Goal: Information Seeking & Learning: Learn about a topic

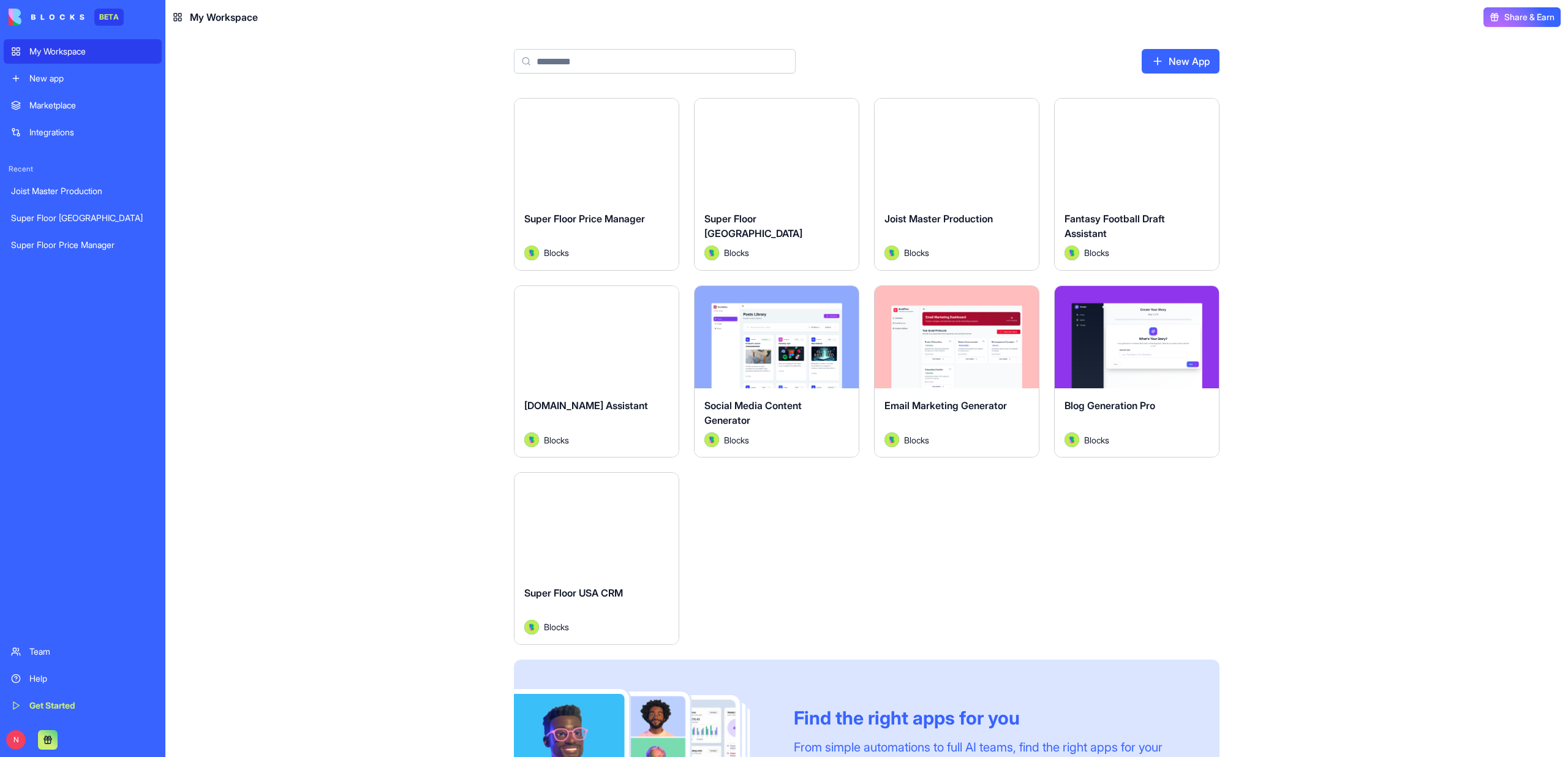
click at [980, 197] on div "Launch" at bounding box center [957, 150] width 164 height 103
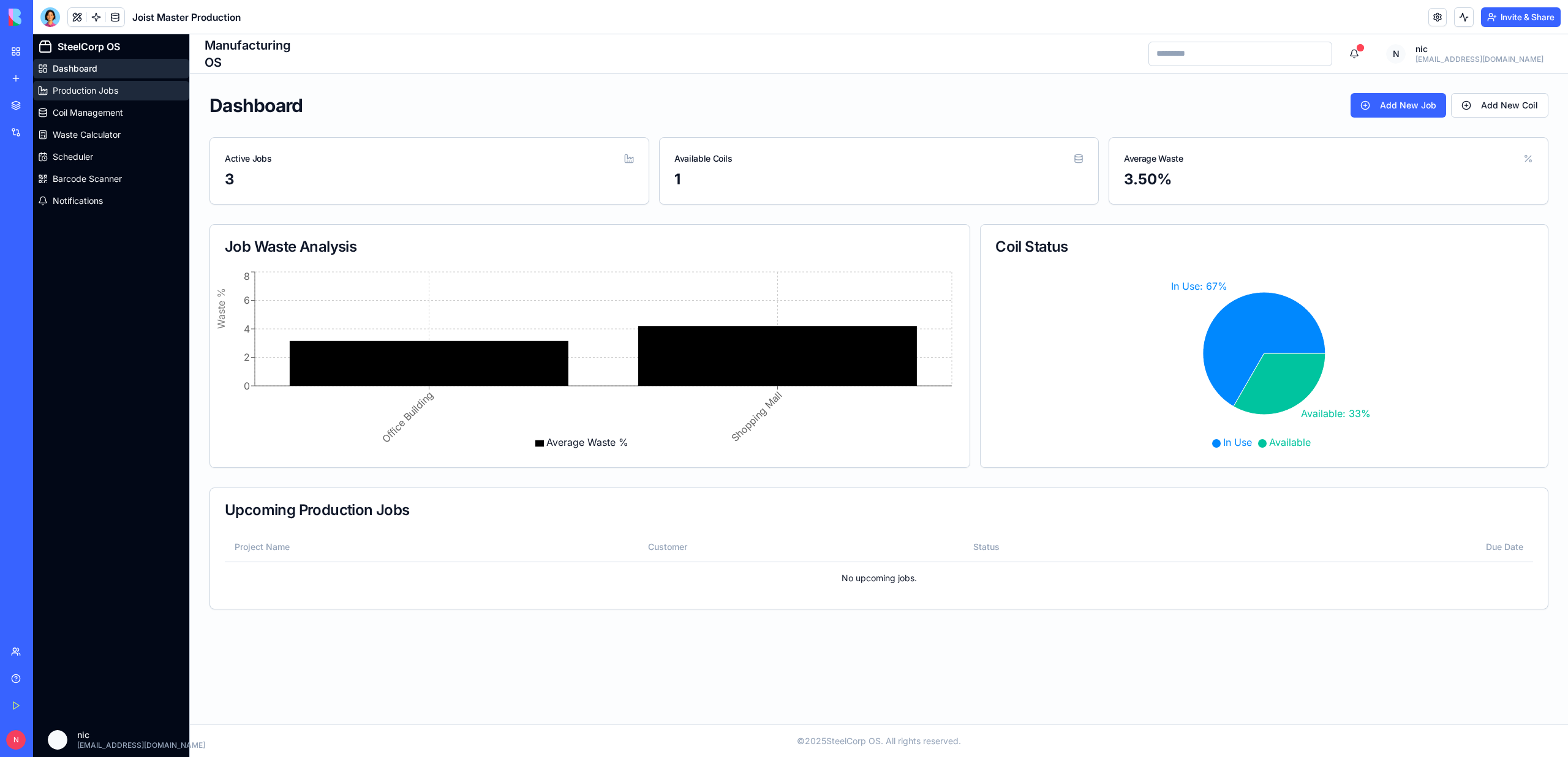
click at [124, 87] on link "Production Jobs" at bounding box center [111, 90] width 157 height 19
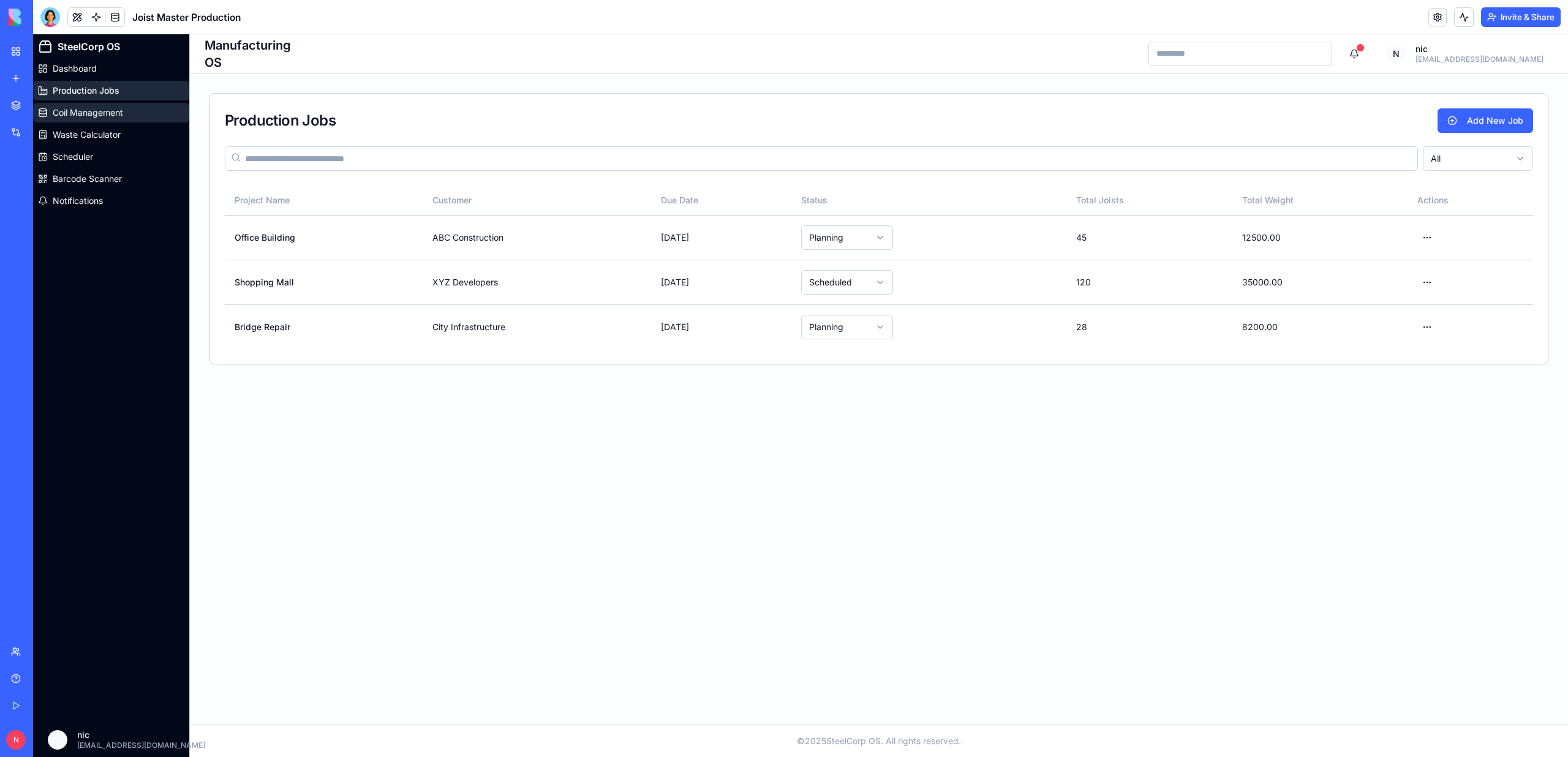
click at [120, 103] on link "Coil Management" at bounding box center [111, 112] width 157 height 19
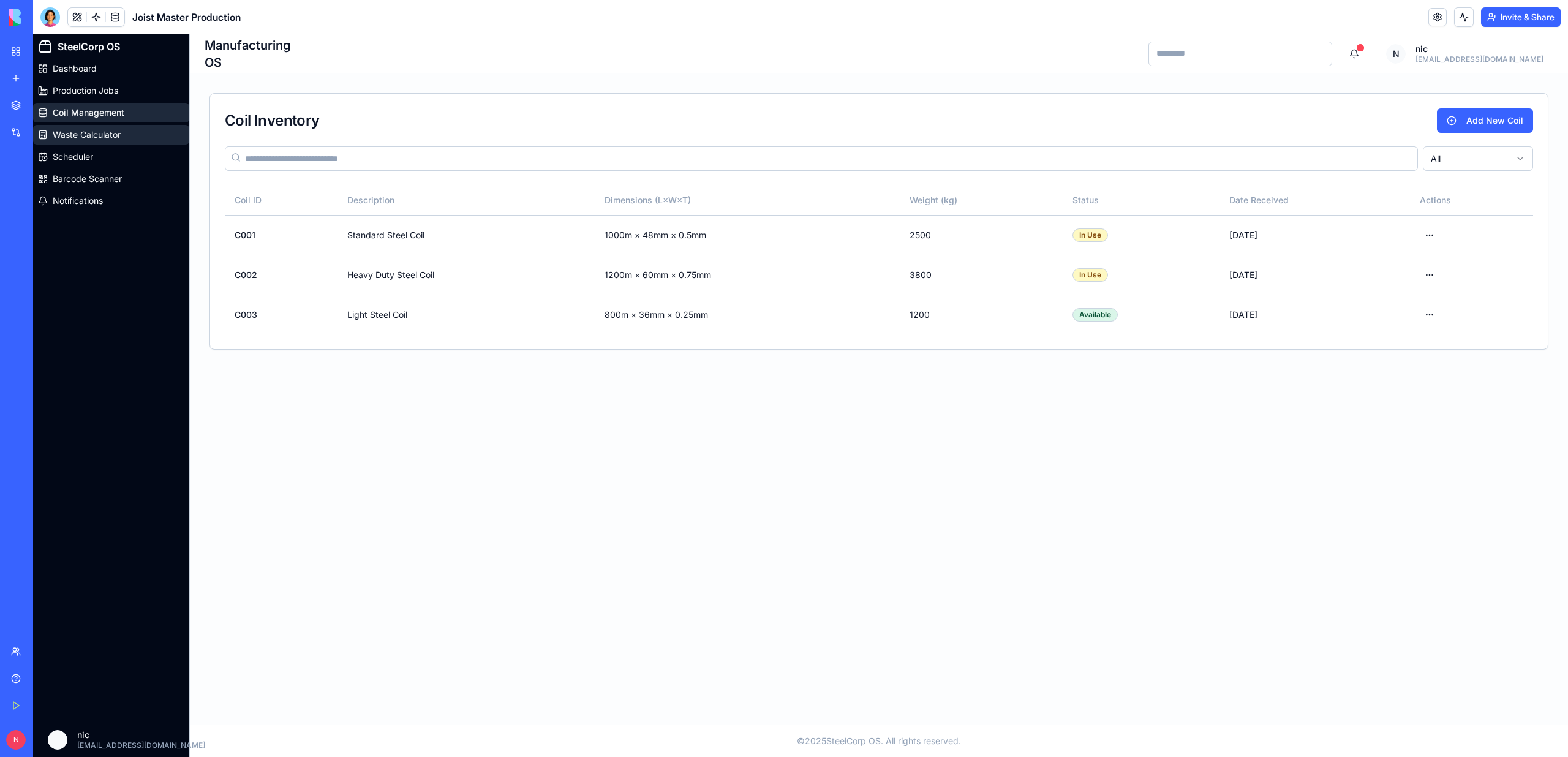
click at [116, 129] on span "Waste Calculator" at bounding box center [87, 134] width 68 height 12
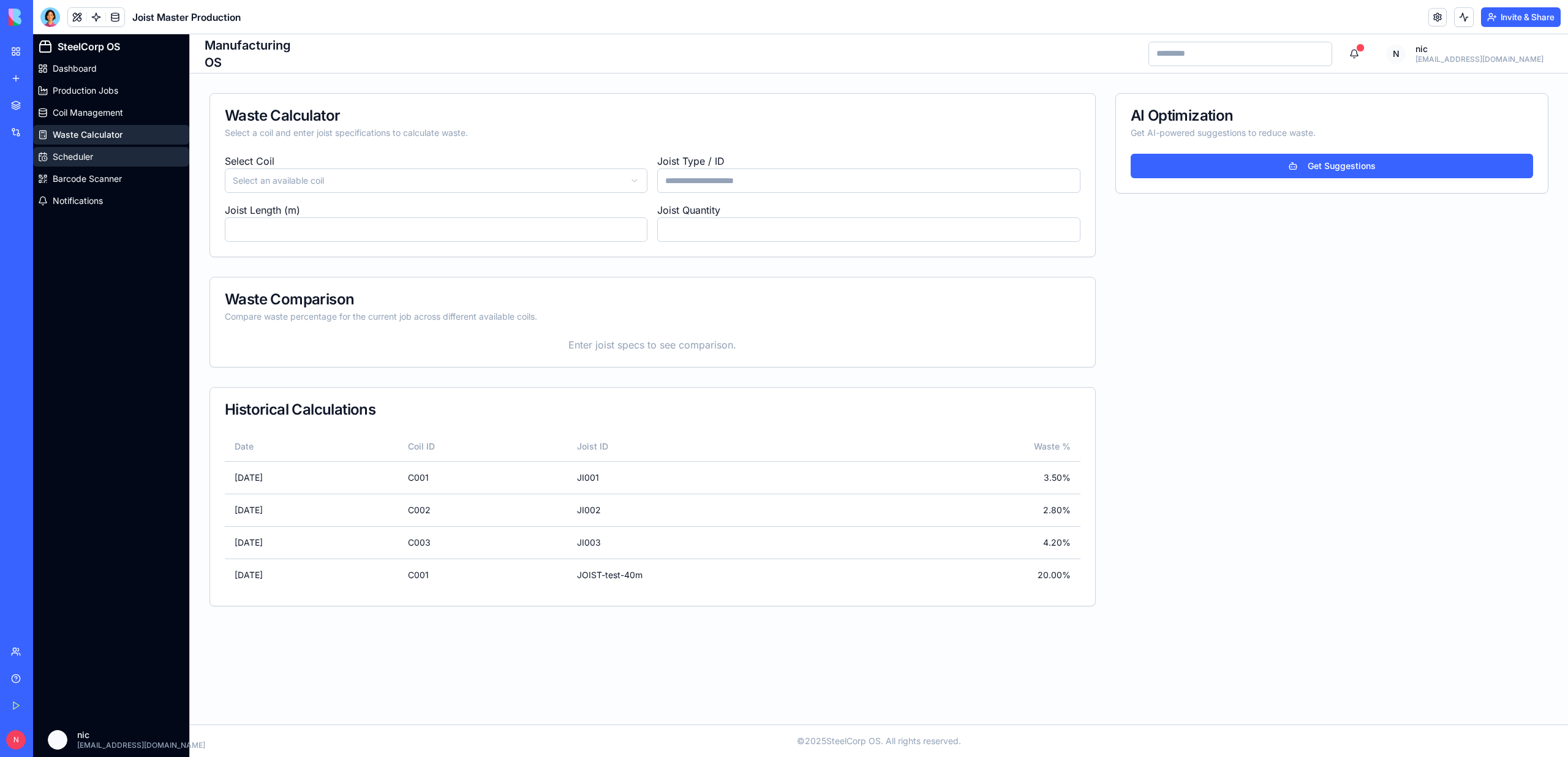
click at [116, 162] on link "Scheduler" at bounding box center [111, 157] width 157 height 19
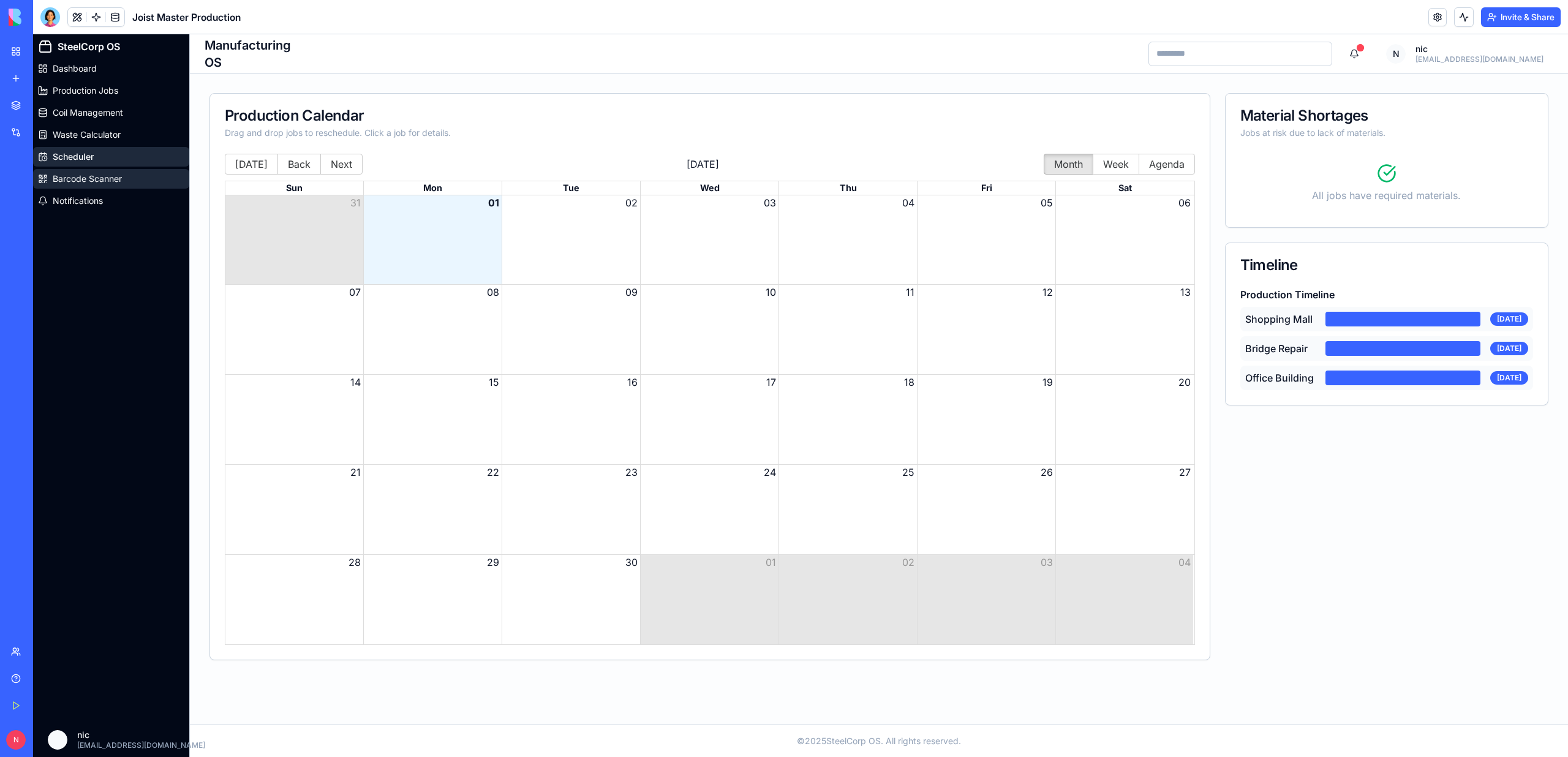
click at [114, 184] on span "Barcode Scanner" at bounding box center [87, 179] width 69 height 12
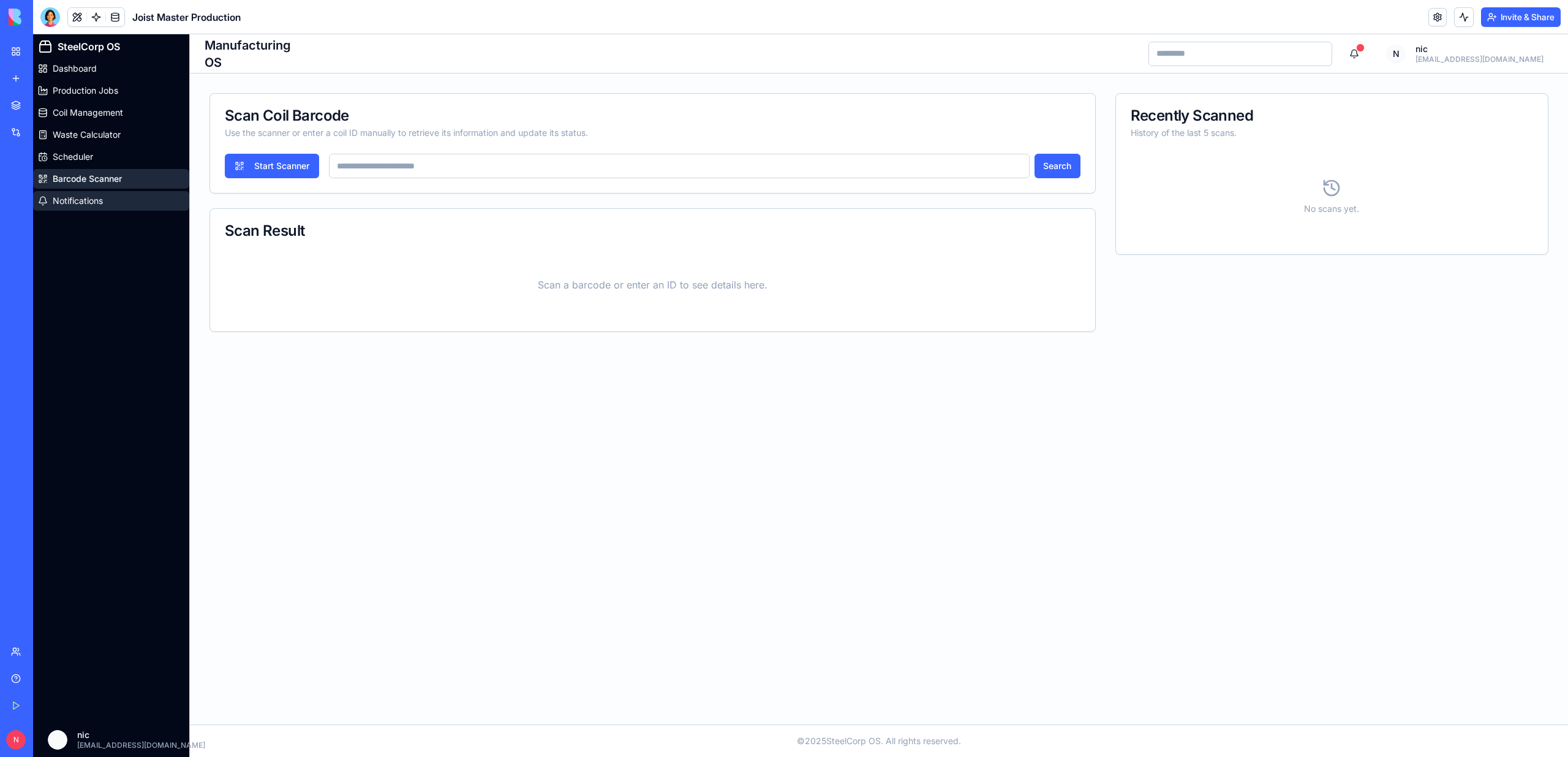
click at [114, 206] on link "Notifications" at bounding box center [111, 201] width 157 height 19
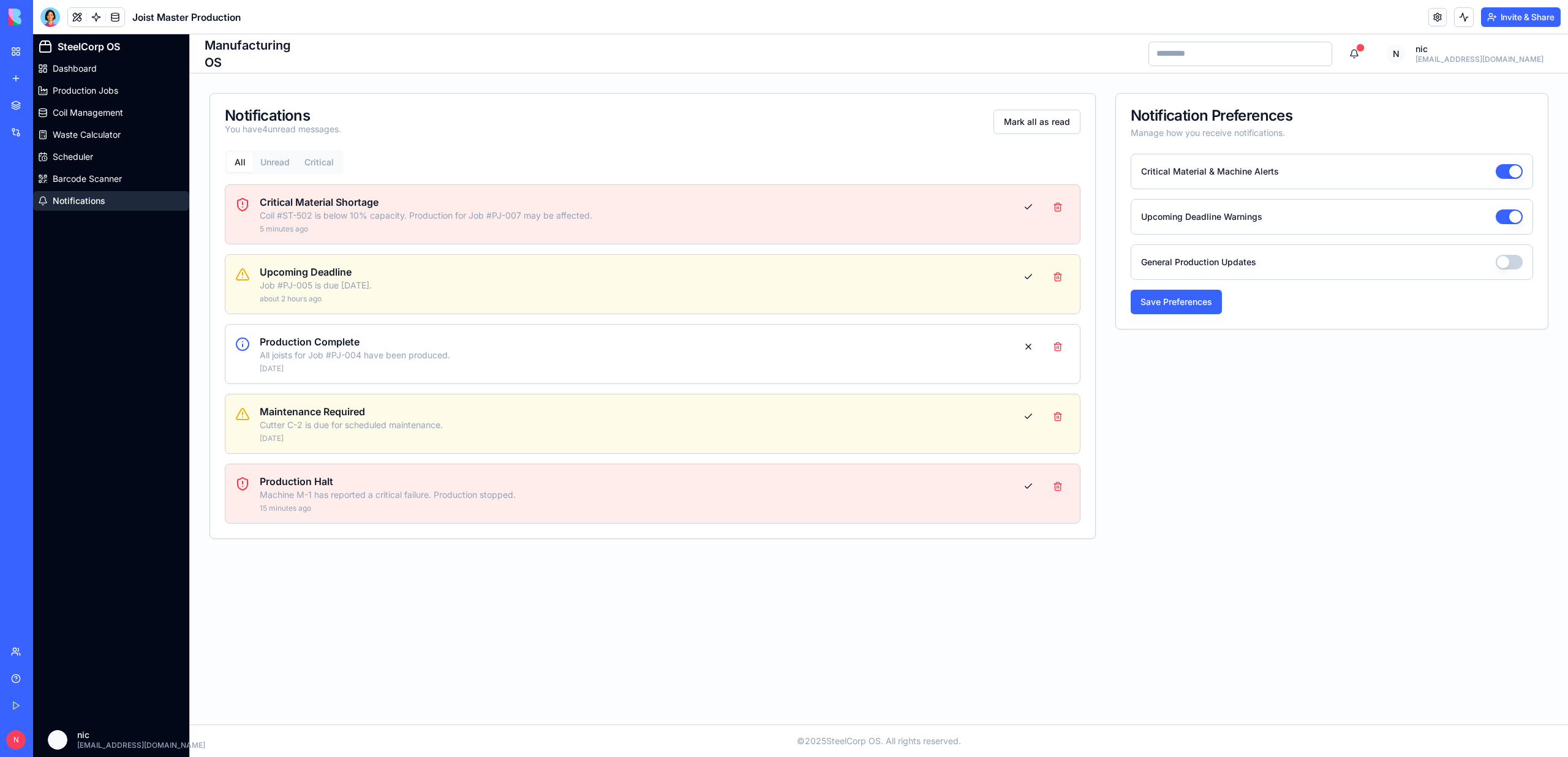
click at [17, 48] on link "My Workspace" at bounding box center [28, 52] width 49 height 25
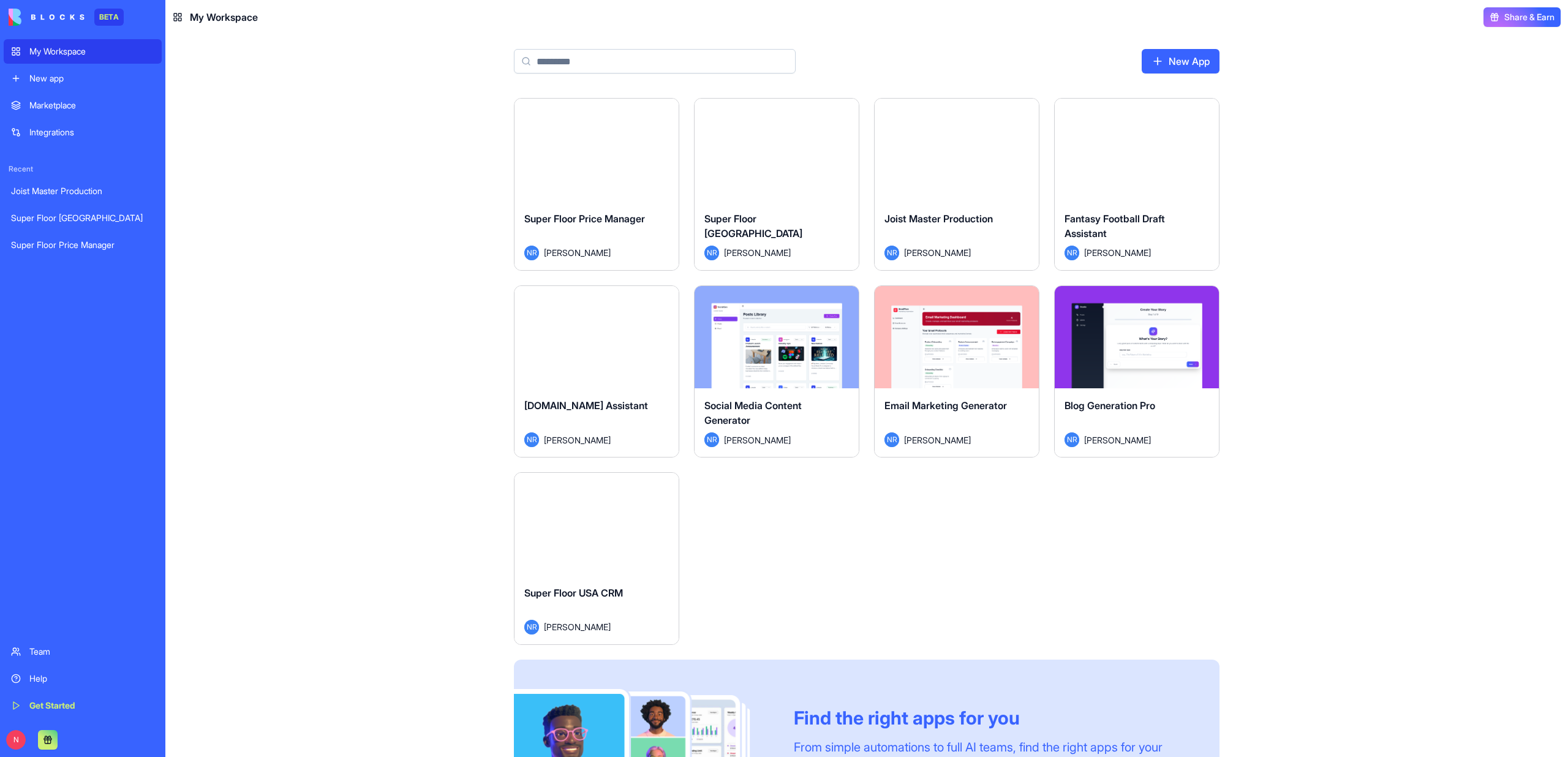
click at [590, 552] on div "Launch" at bounding box center [597, 525] width 164 height 103
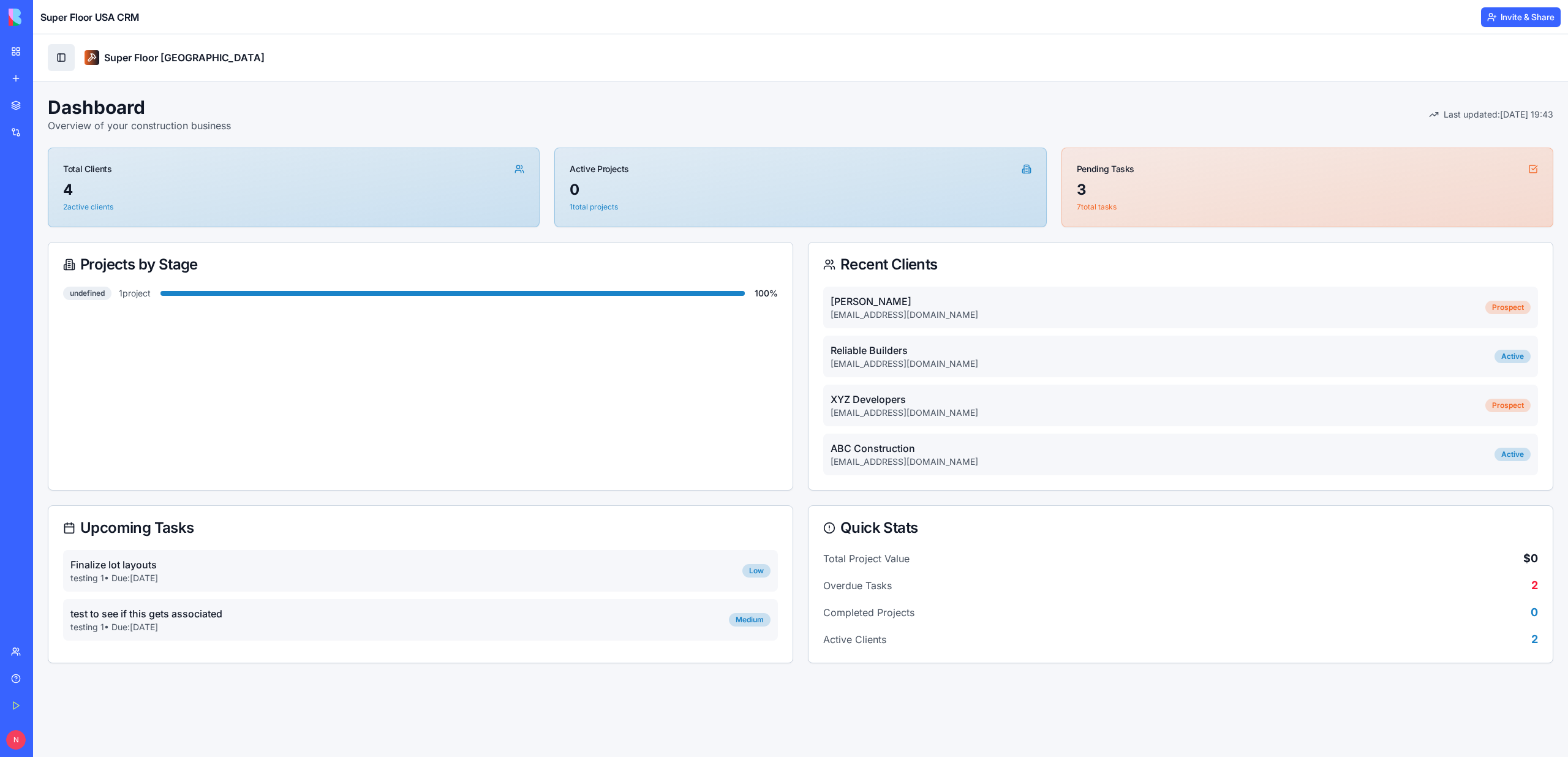
click at [65, 58] on button "Toggle Sidebar" at bounding box center [61, 57] width 27 height 27
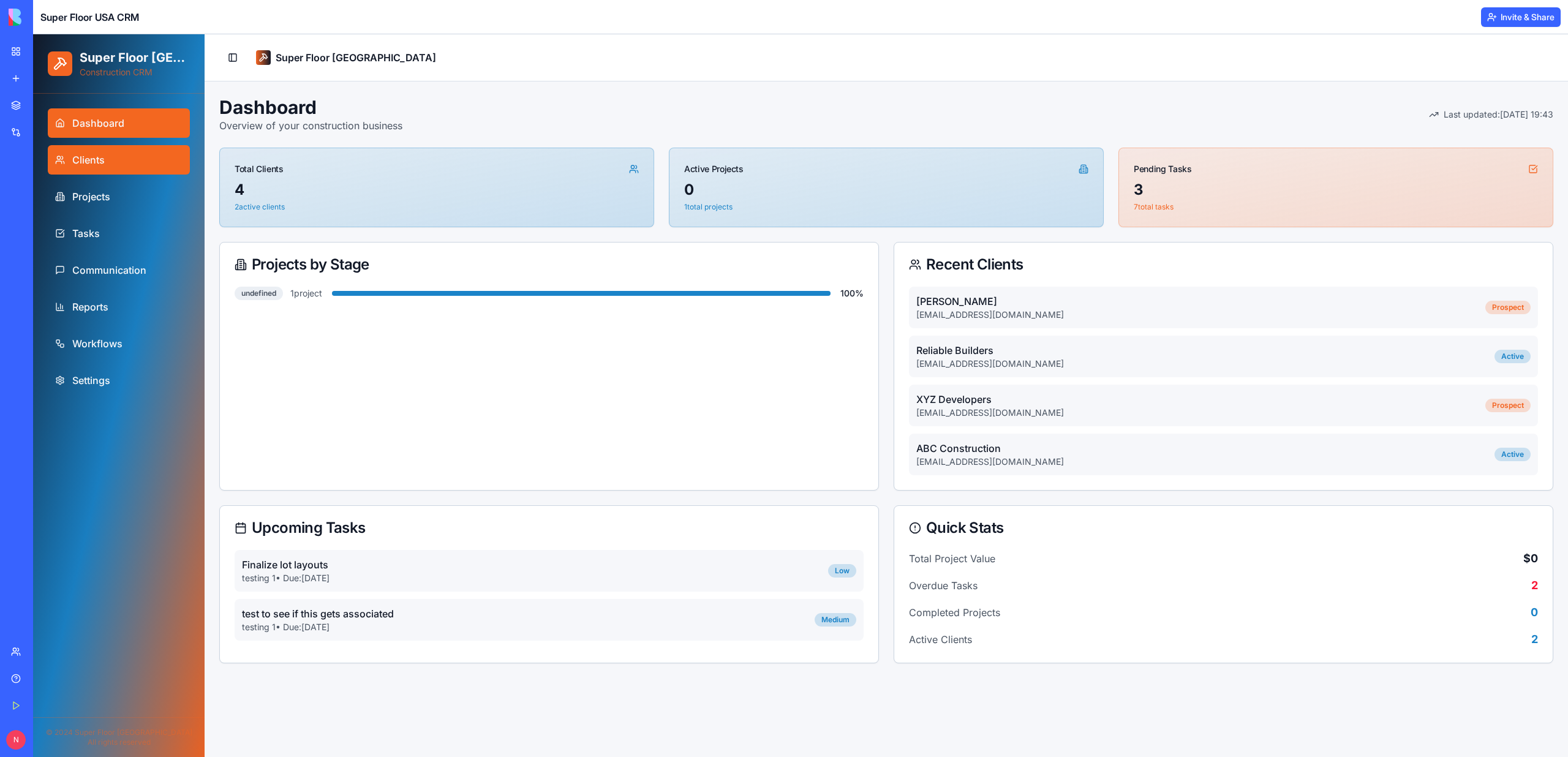
click at [65, 153] on link "Clients" at bounding box center [119, 160] width 142 height 29
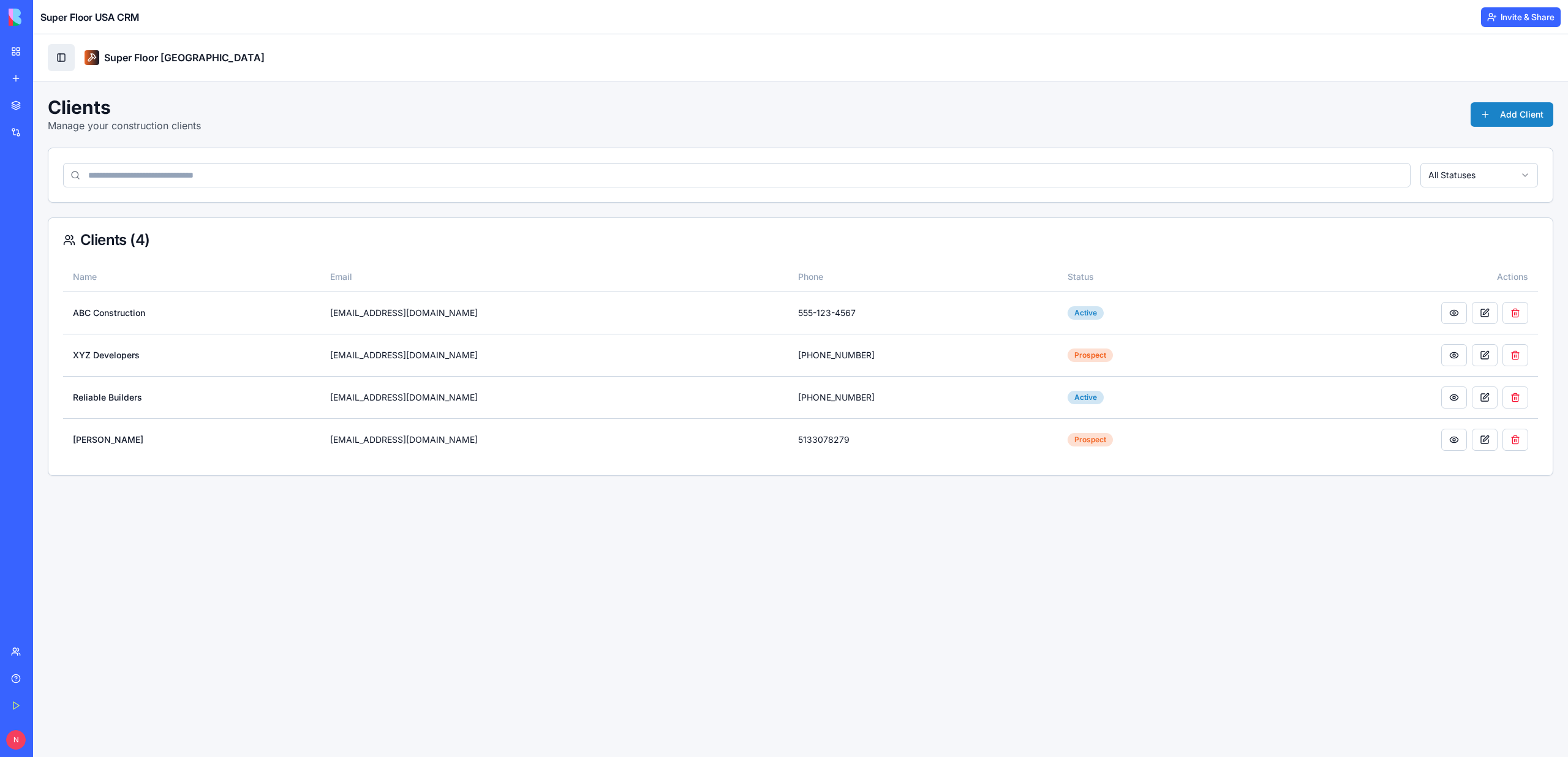
click at [64, 53] on button "Toggle Sidebar" at bounding box center [61, 57] width 27 height 27
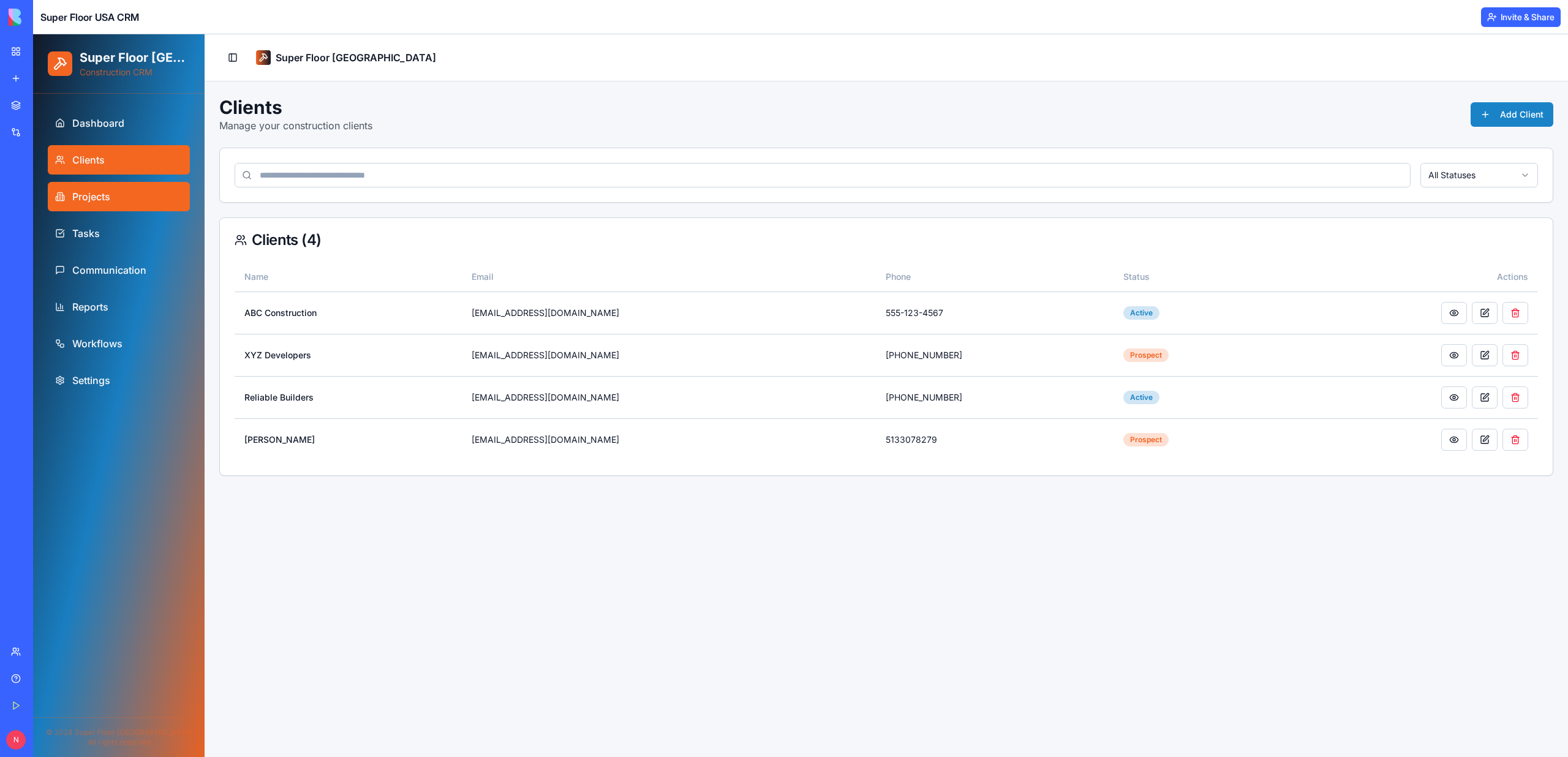
click at [94, 203] on span "Projects" at bounding box center [91, 197] width 38 height 15
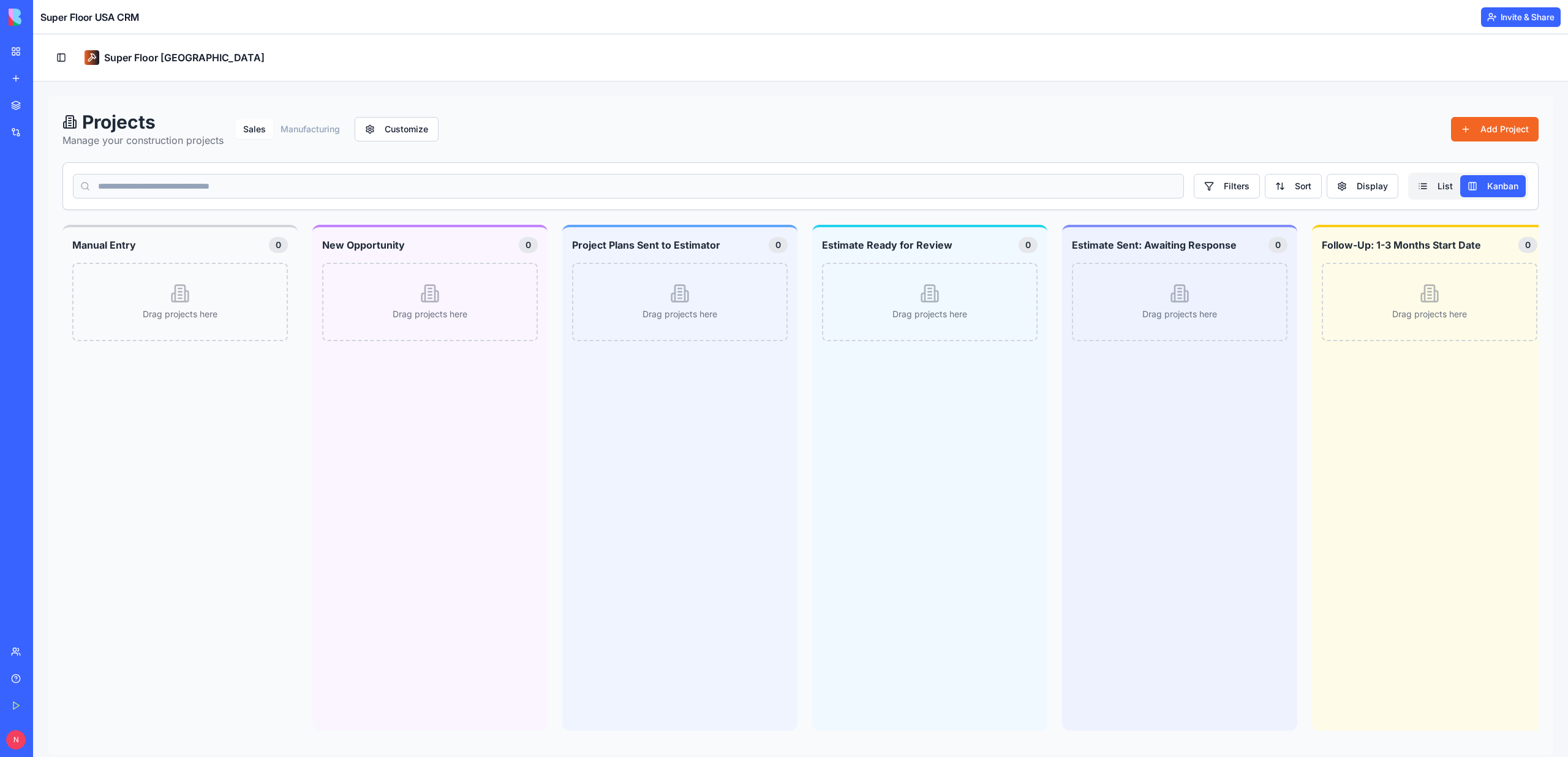
click at [45, 55] on div "My Workspace" at bounding box center [37, 51] width 16 height 12
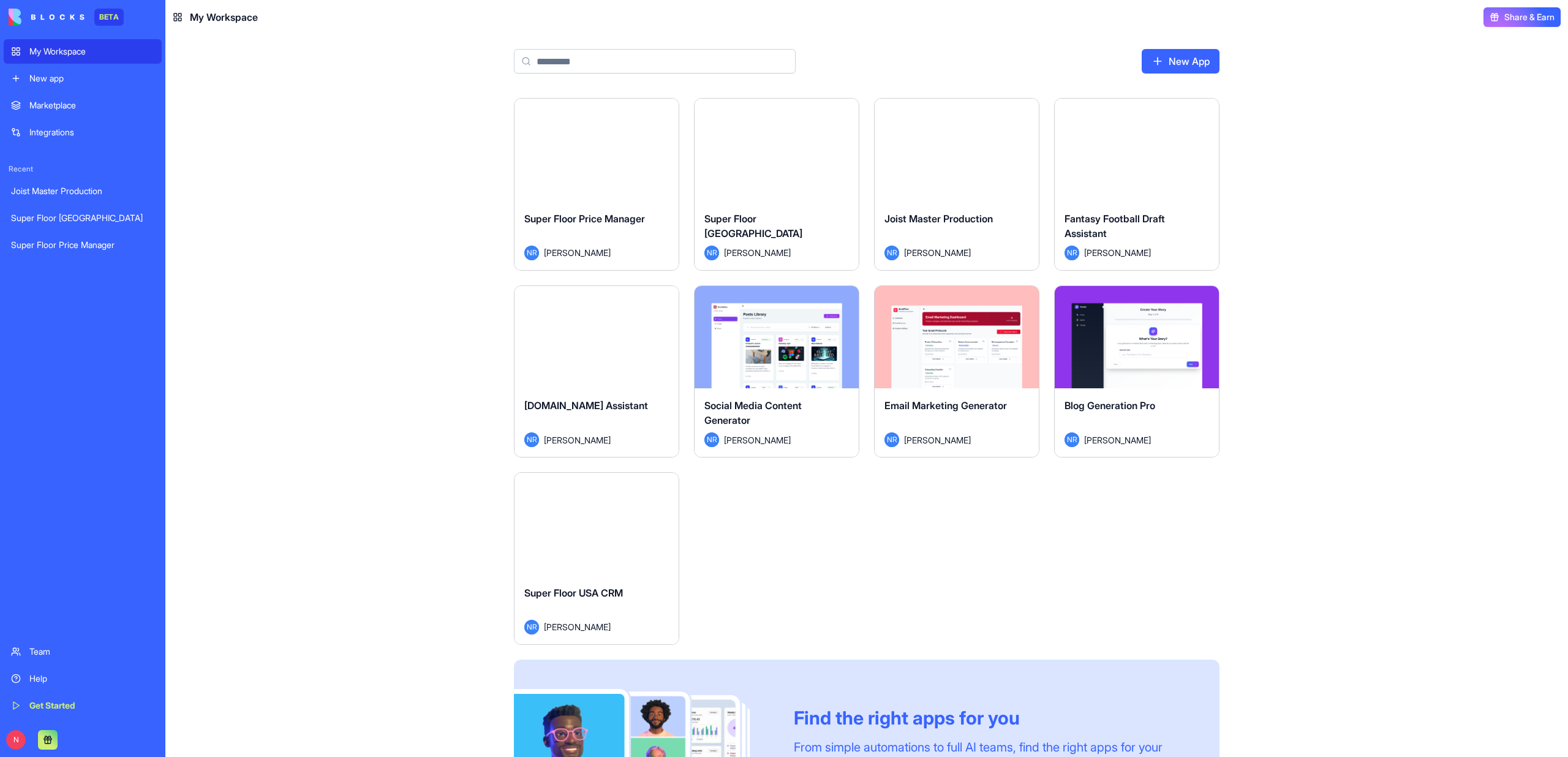
click at [775, 151] on button "Launch" at bounding box center [777, 150] width 92 height 25
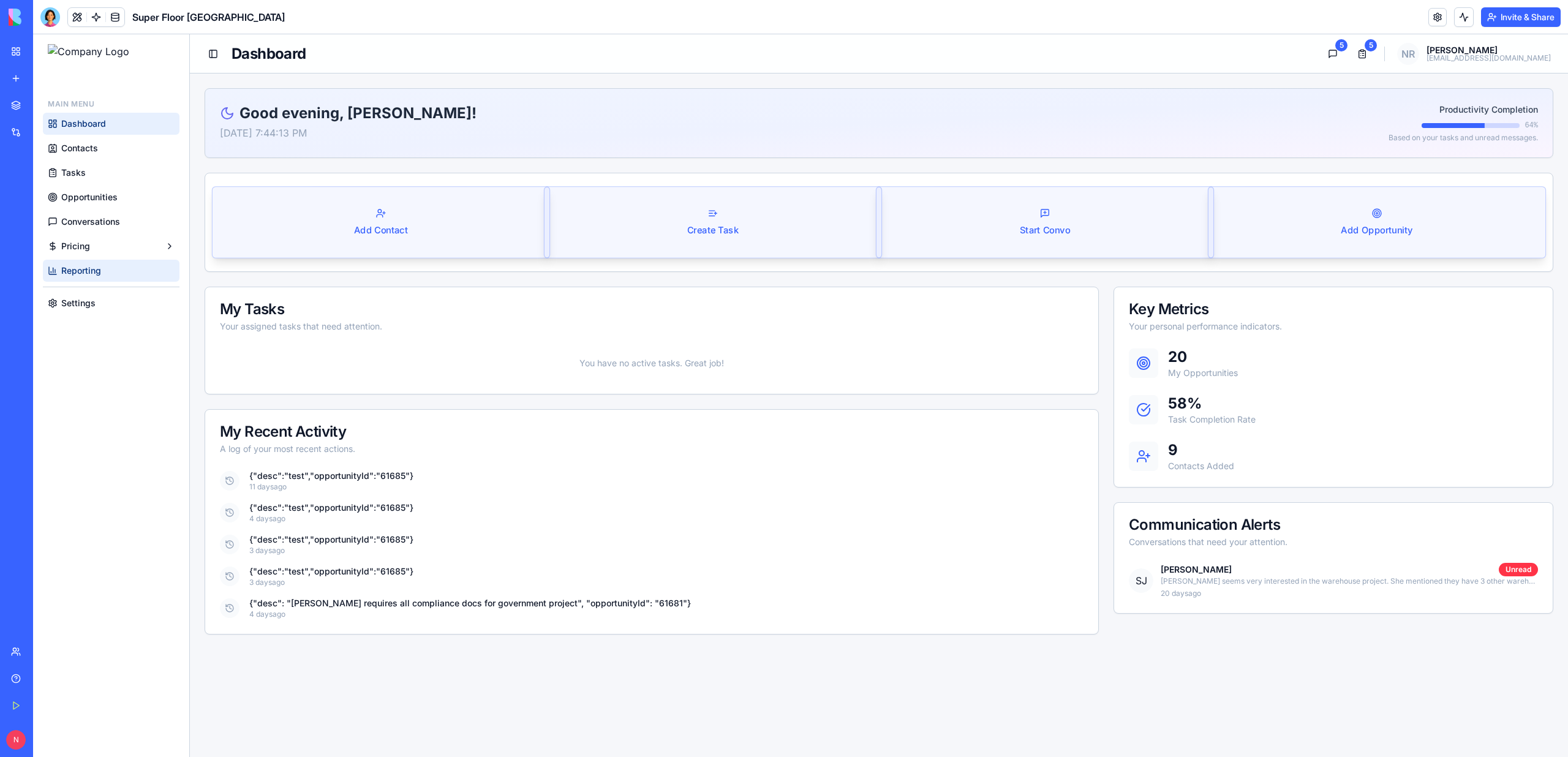
click at [105, 266] on link "Reporting" at bounding box center [111, 271] width 136 height 22
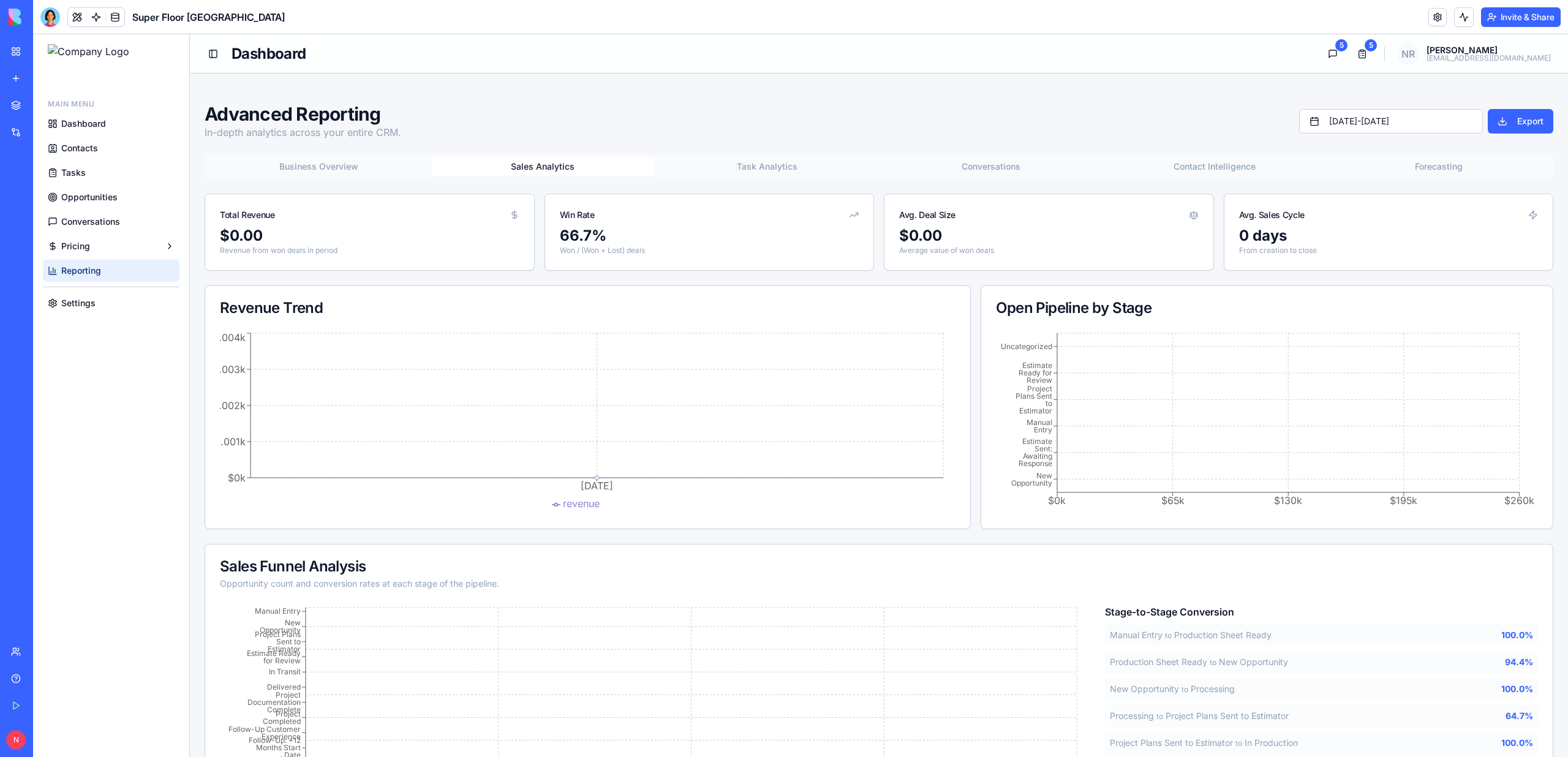
click at [566, 168] on button "Sales Analytics" at bounding box center [543, 166] width 225 height 19
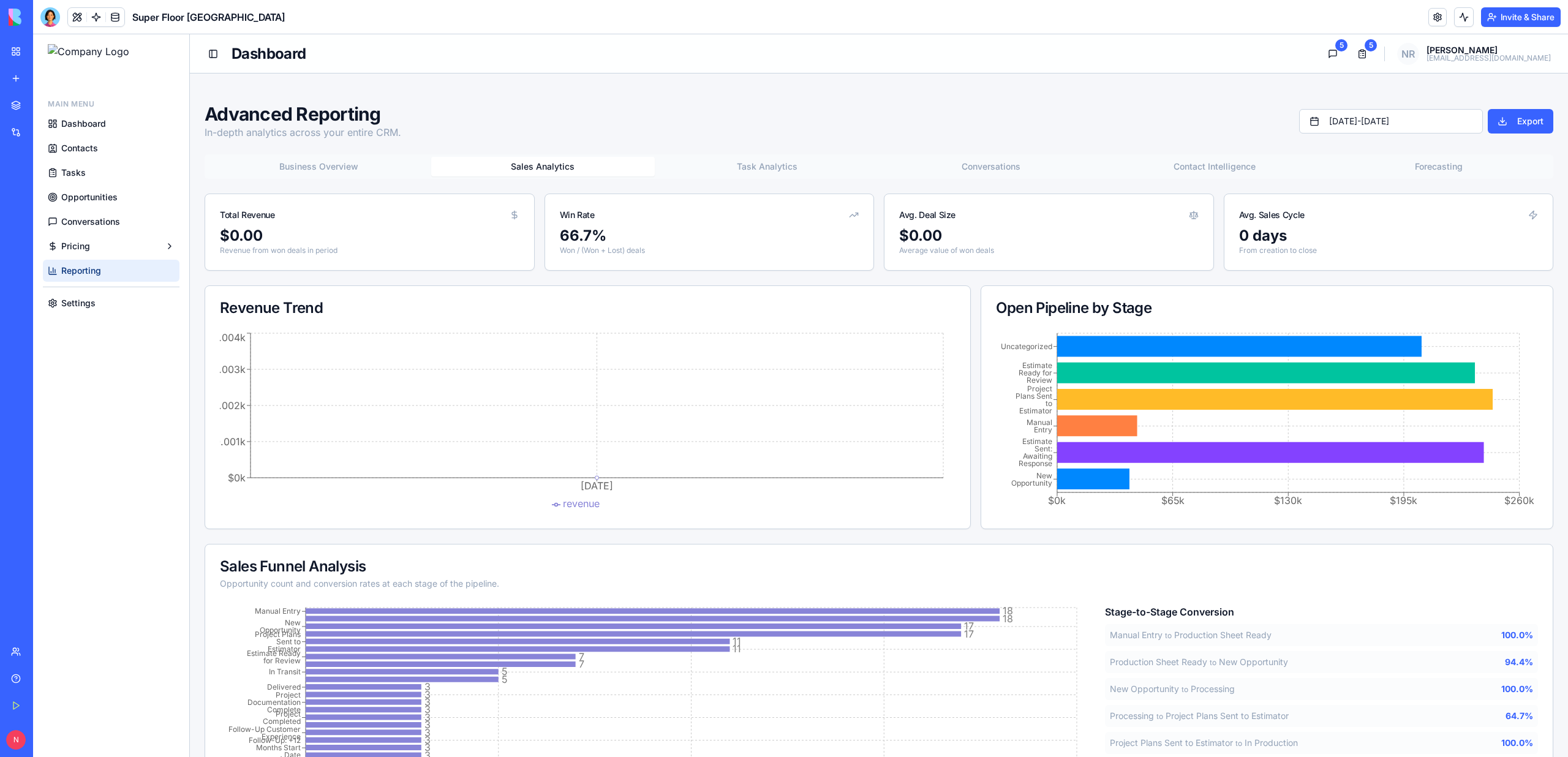
click at [795, 171] on button "Task Analytics" at bounding box center [767, 166] width 225 height 19
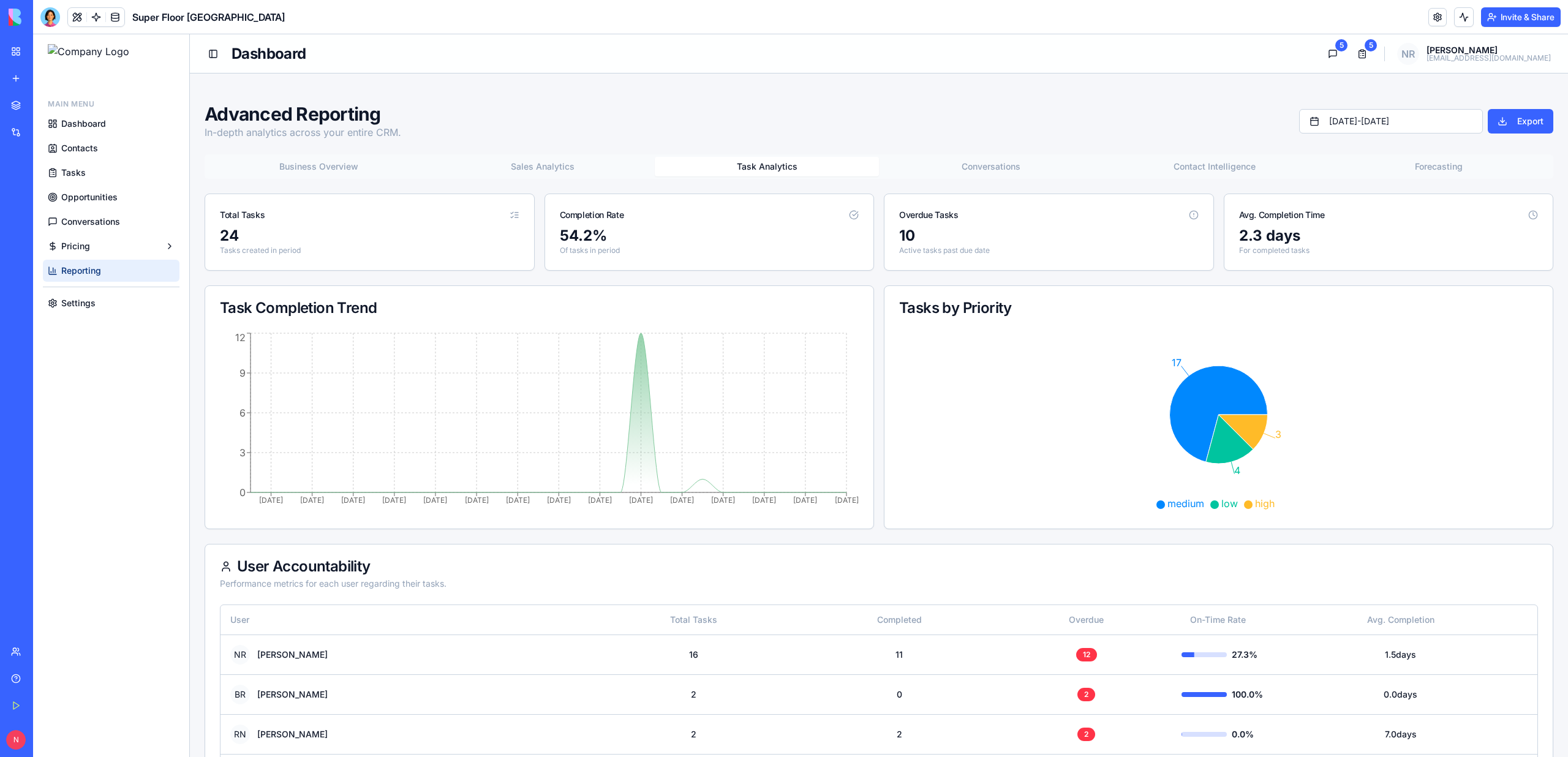
click at [1004, 151] on div "Advanced Reporting In-depth analytics across your entire CRM. [DATE] - [DATE] E…" at bounding box center [878, 457] width 1349 height 707
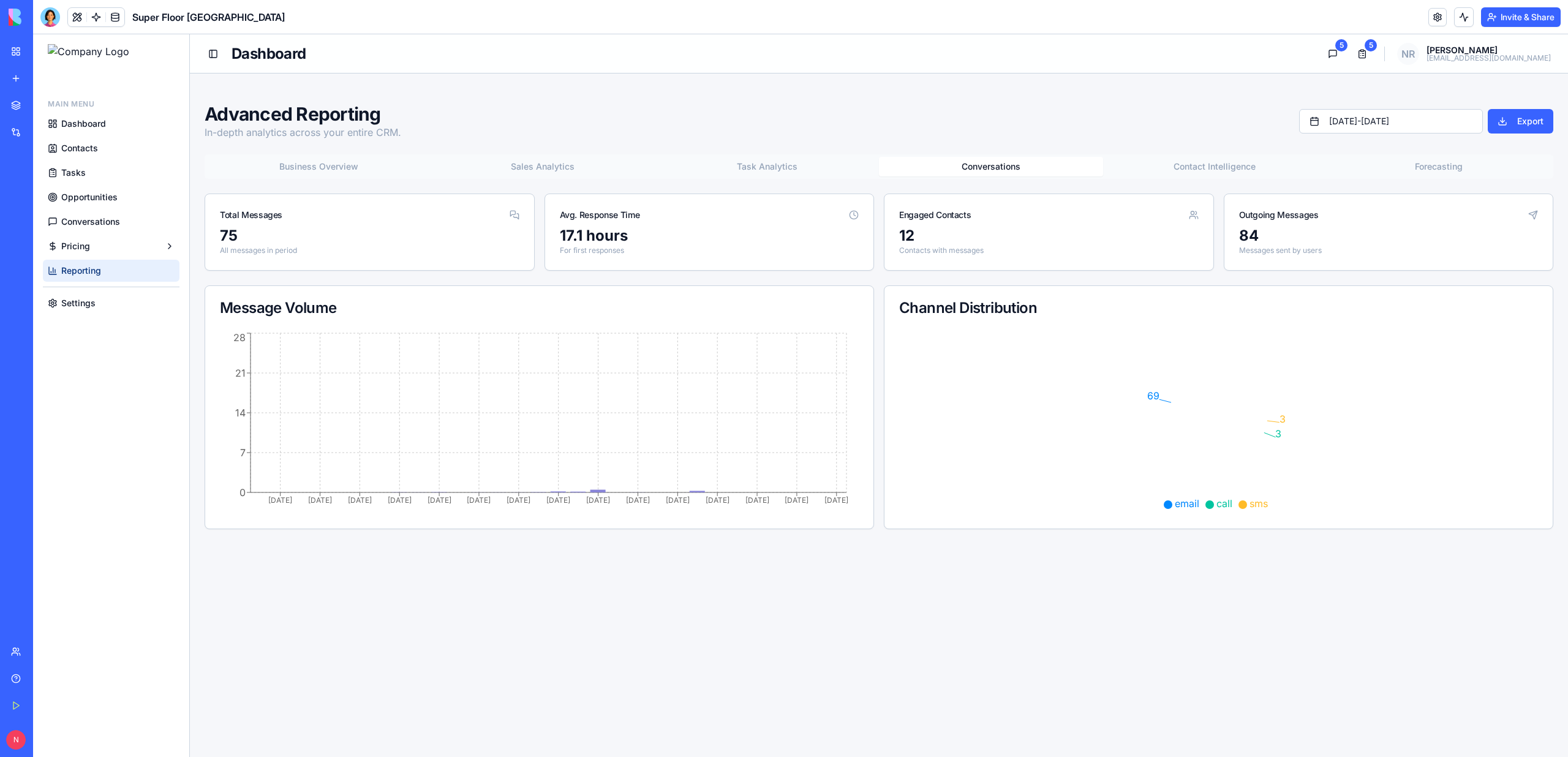
click at [1021, 169] on button "Conversations" at bounding box center [992, 166] width 225 height 19
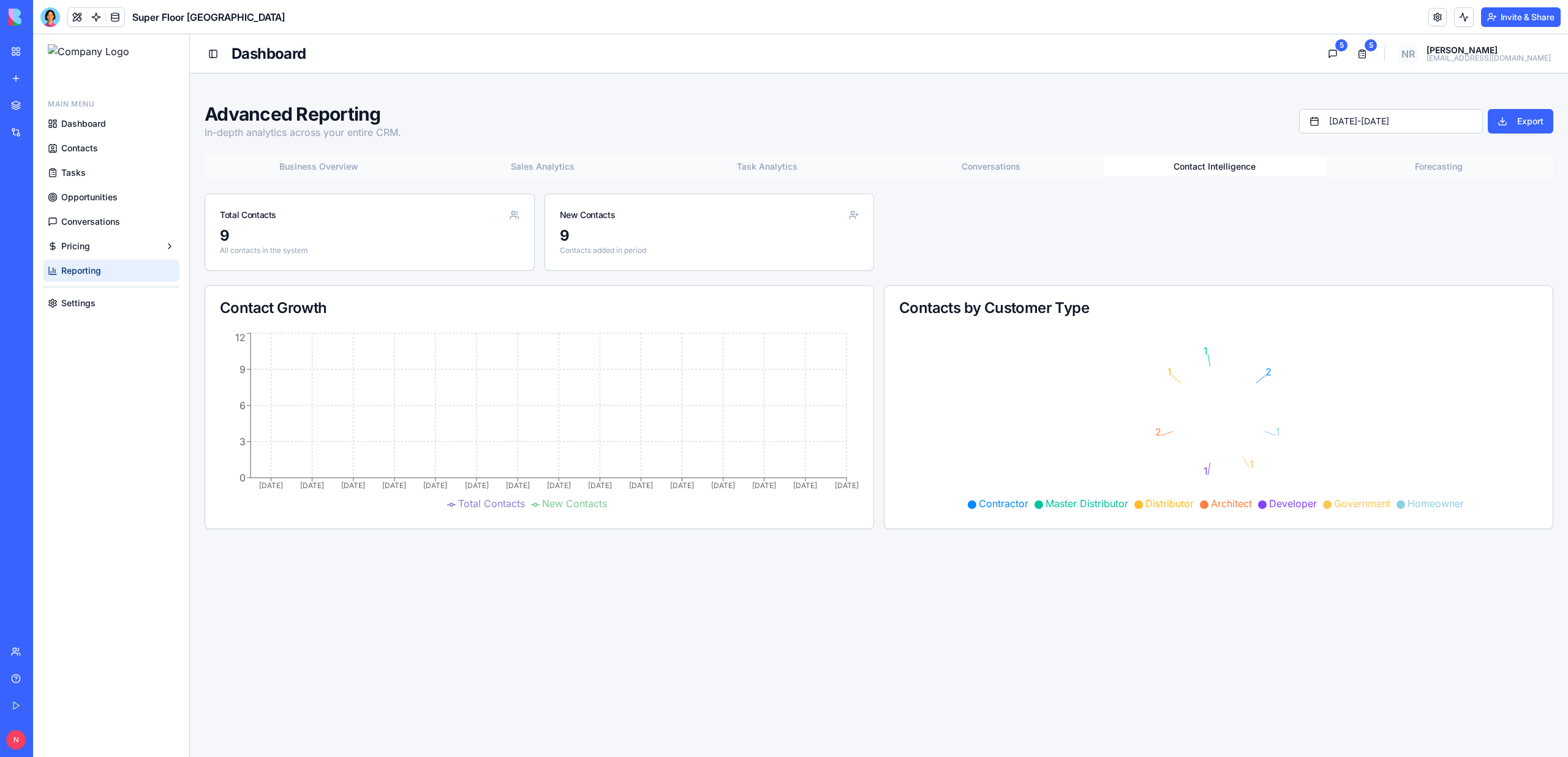
click at [1235, 164] on button "Contact Intelligence" at bounding box center [1215, 166] width 225 height 19
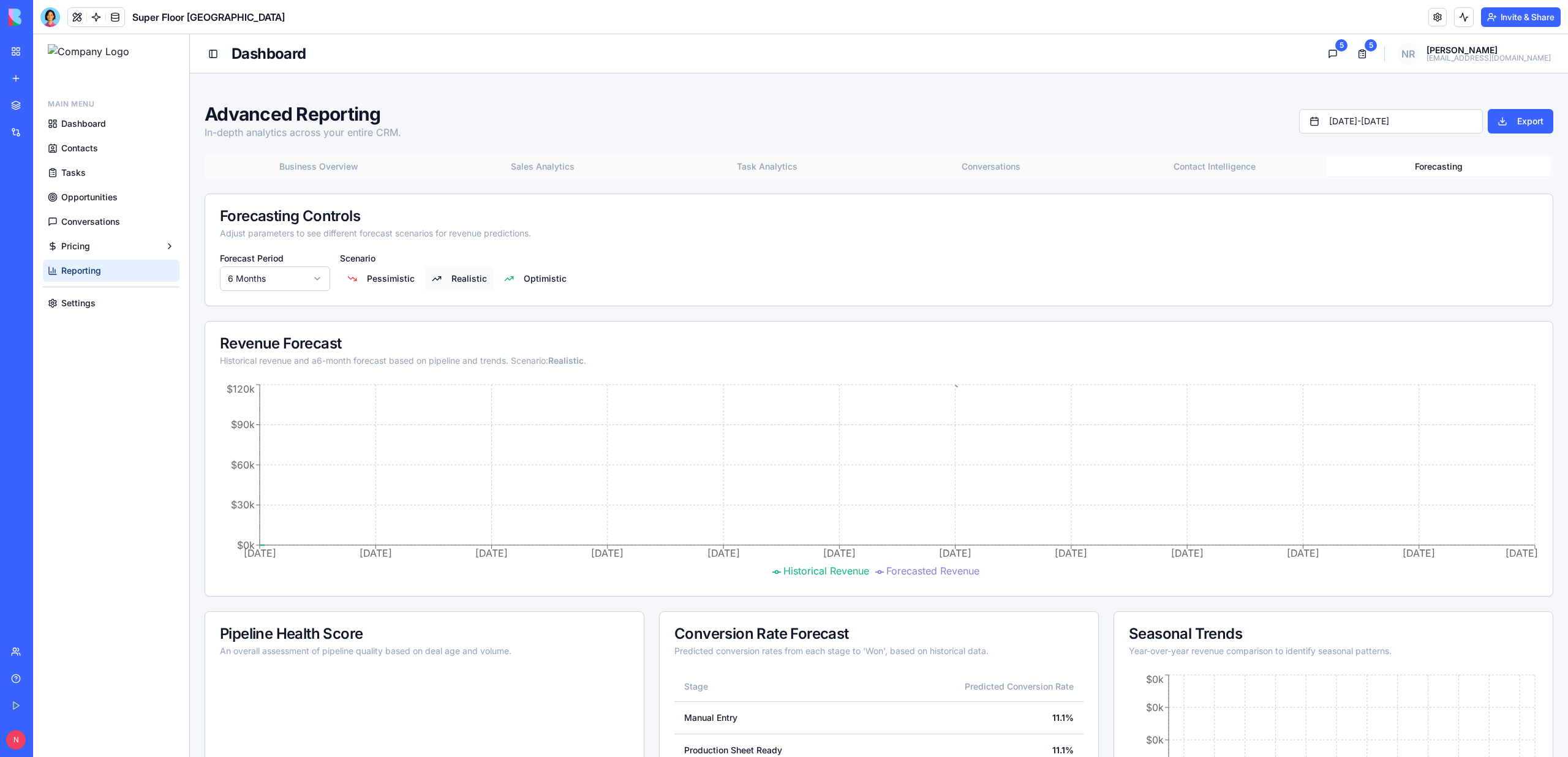
click at [1464, 166] on button "Forecasting" at bounding box center [1439, 166] width 225 height 19
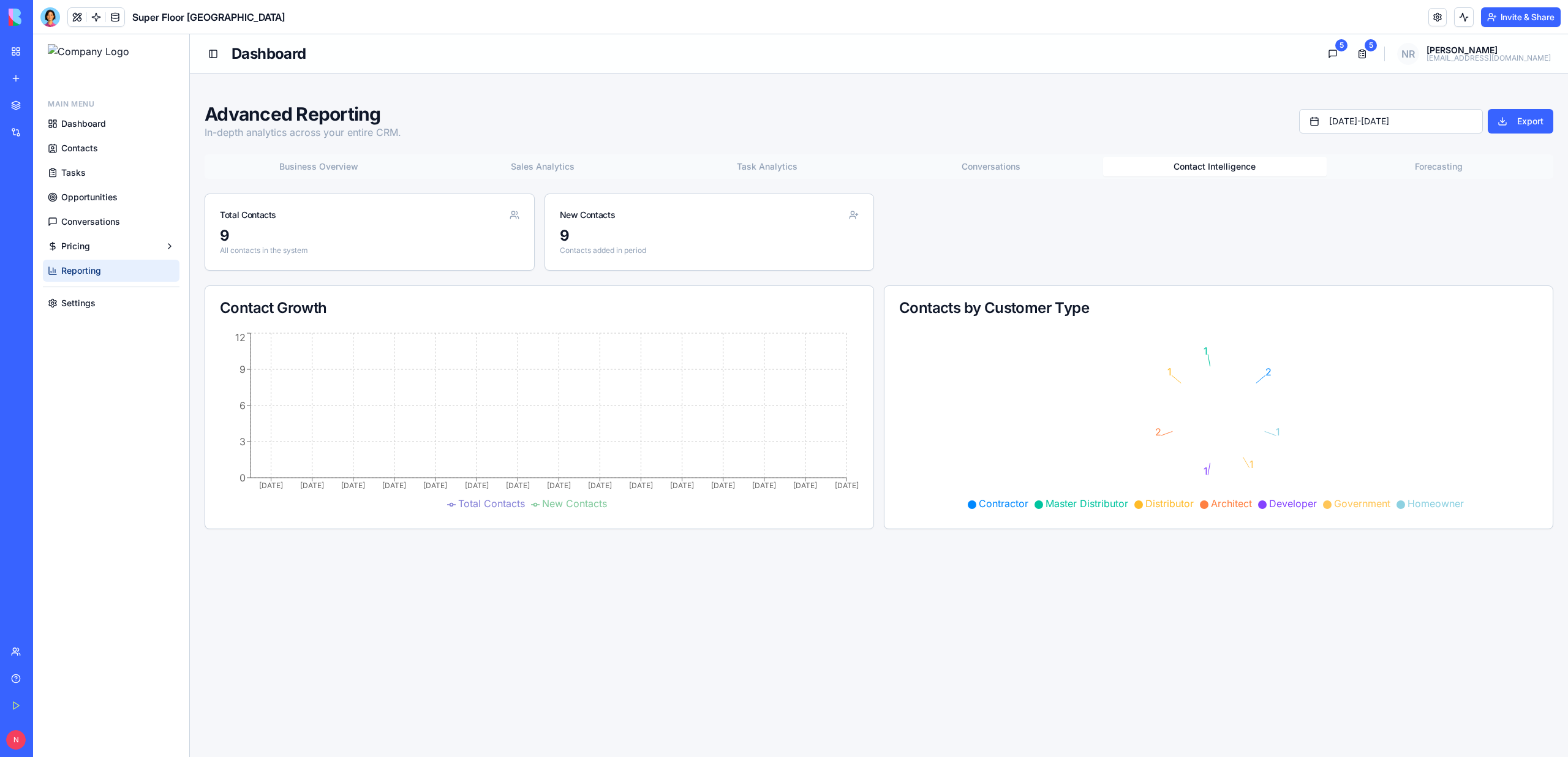
click at [1321, 164] on button "Contact Intelligence" at bounding box center [1215, 166] width 225 height 19
click at [21, 51] on link "My Workspace" at bounding box center [28, 52] width 49 height 25
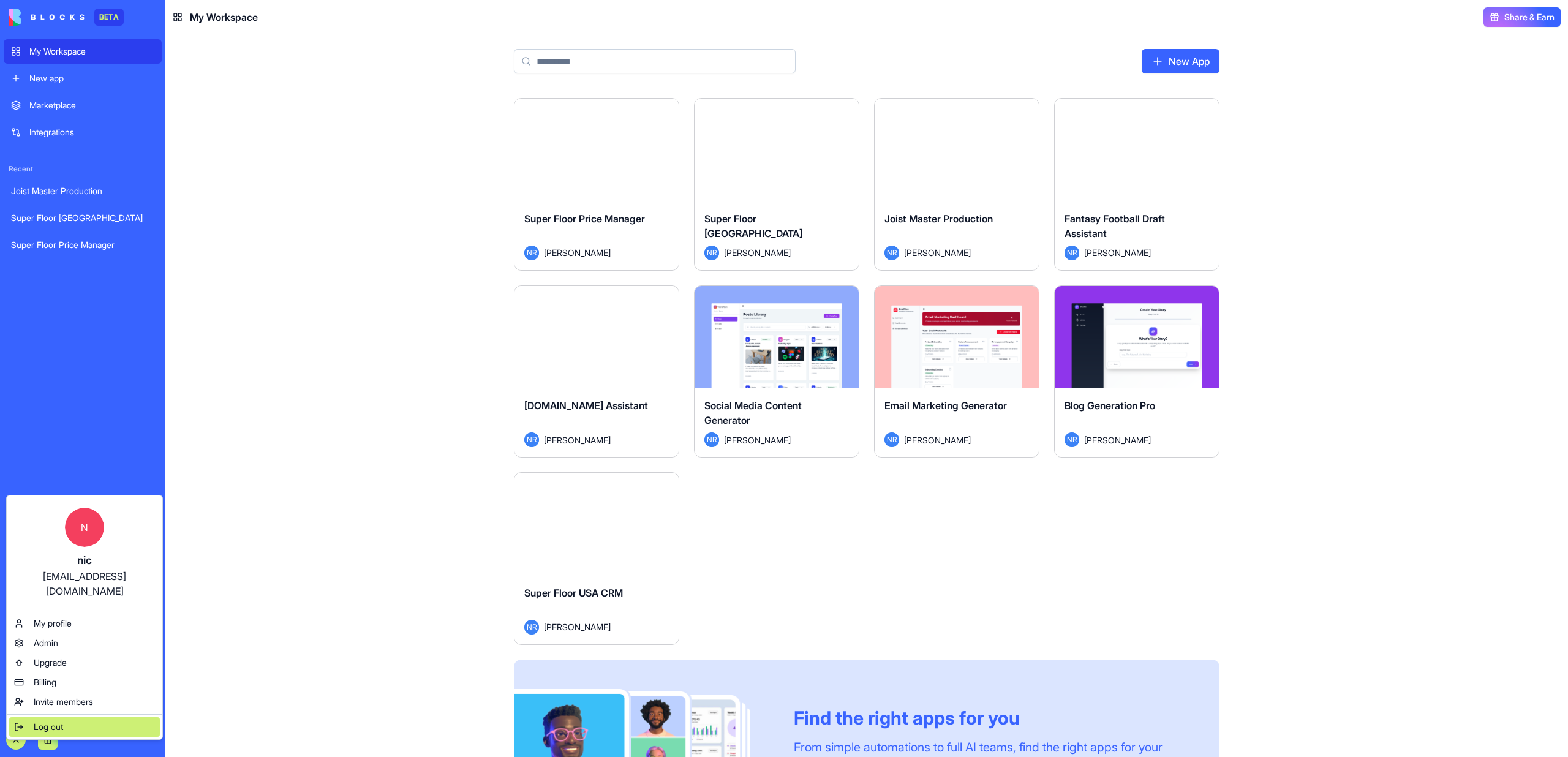
click at [64, 721] on span "Log out" at bounding box center [49, 727] width 29 height 12
